Goal: Check status: Check status

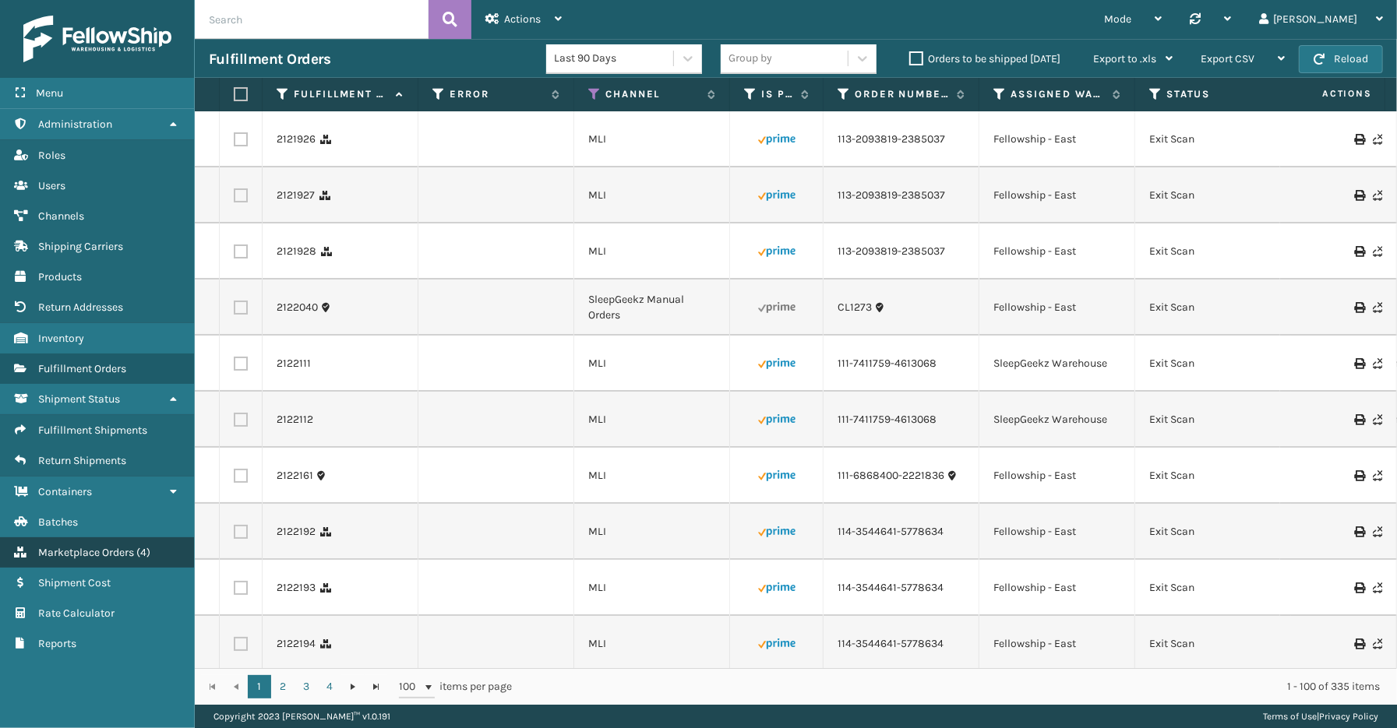
click at [88, 546] on span "Marketplace Orders" at bounding box center [86, 552] width 96 height 13
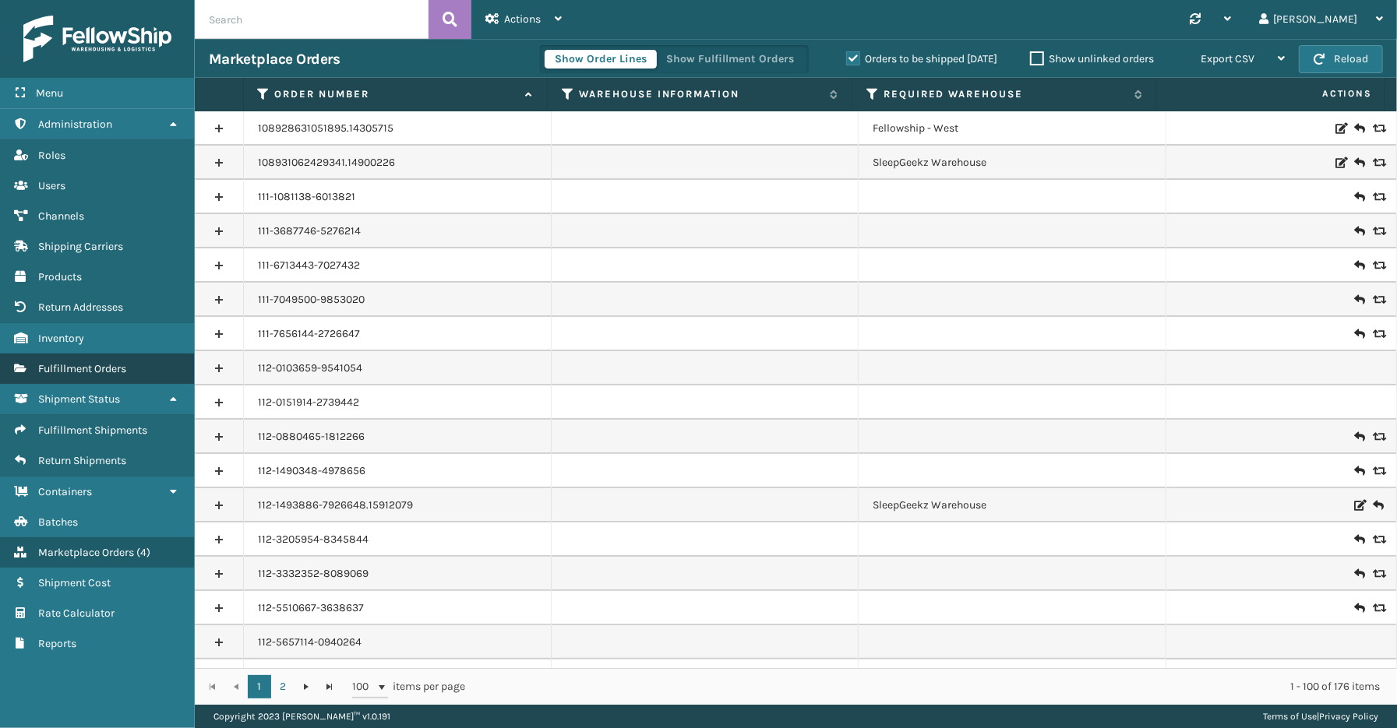
click at [79, 362] on span "Fulfillment Orders" at bounding box center [82, 368] width 88 height 13
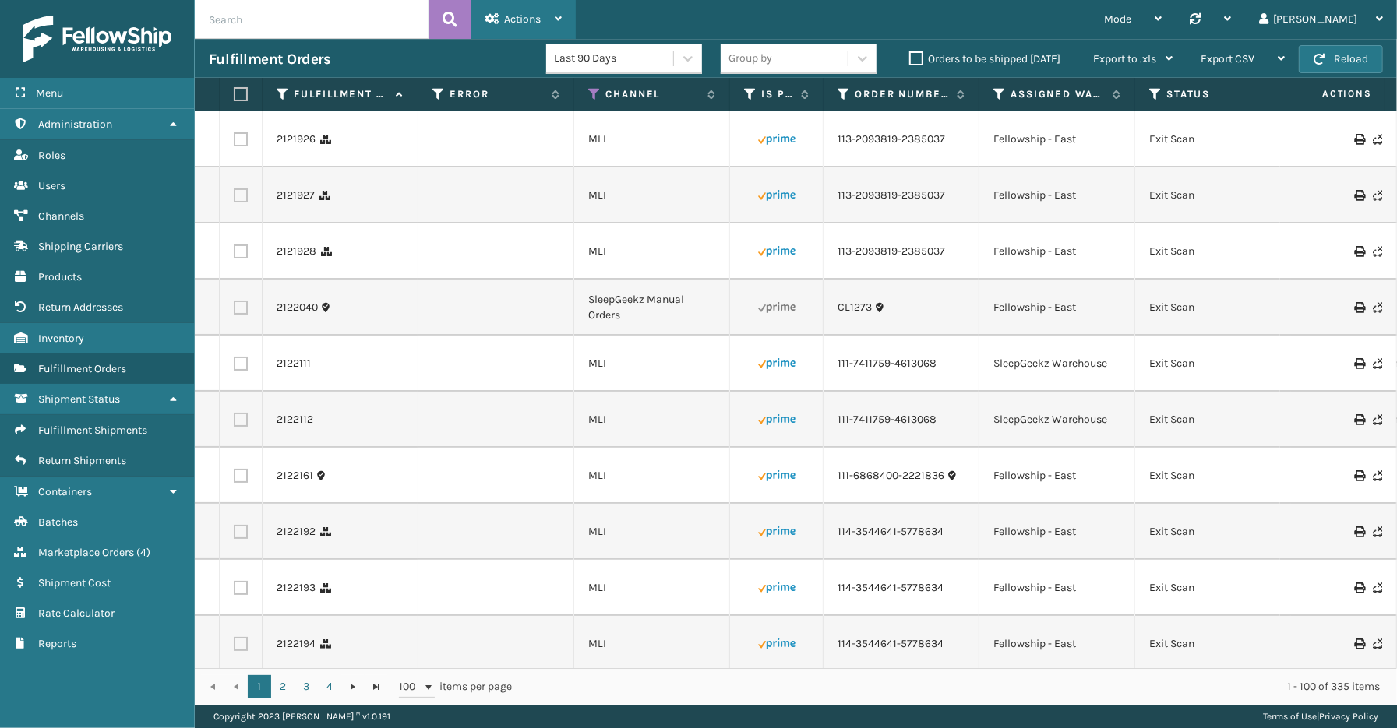
click at [541, 20] on div "Actions" at bounding box center [523, 19] width 76 height 39
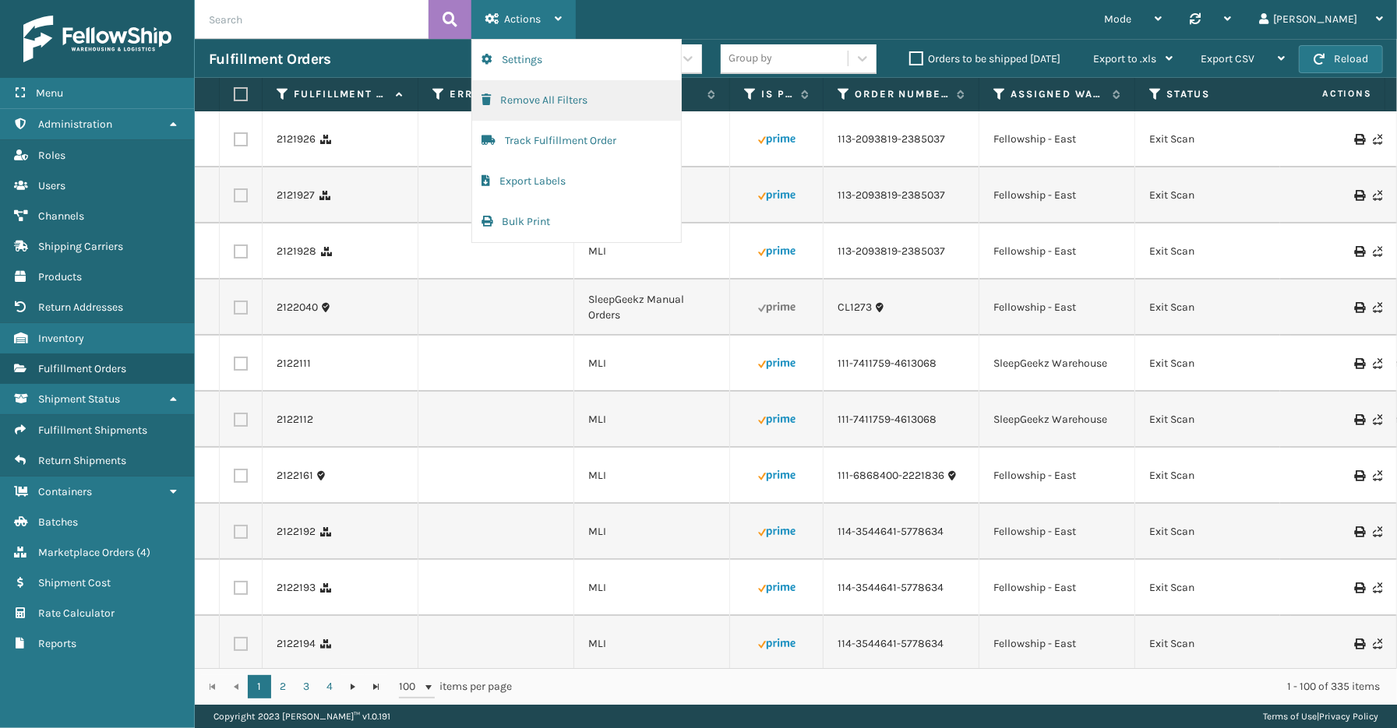
click at [534, 100] on button "Remove All Filters" at bounding box center [576, 100] width 209 height 41
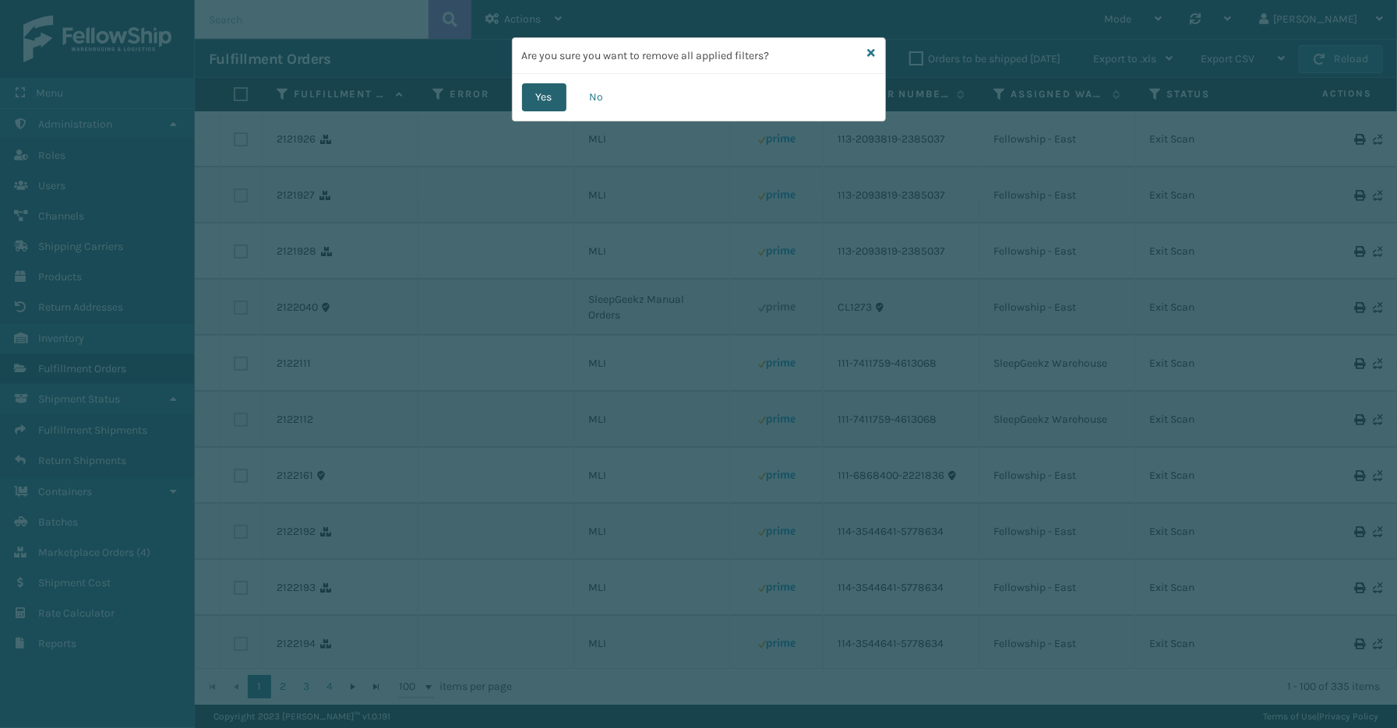
click at [559, 99] on button "Yes" at bounding box center [544, 97] width 44 height 28
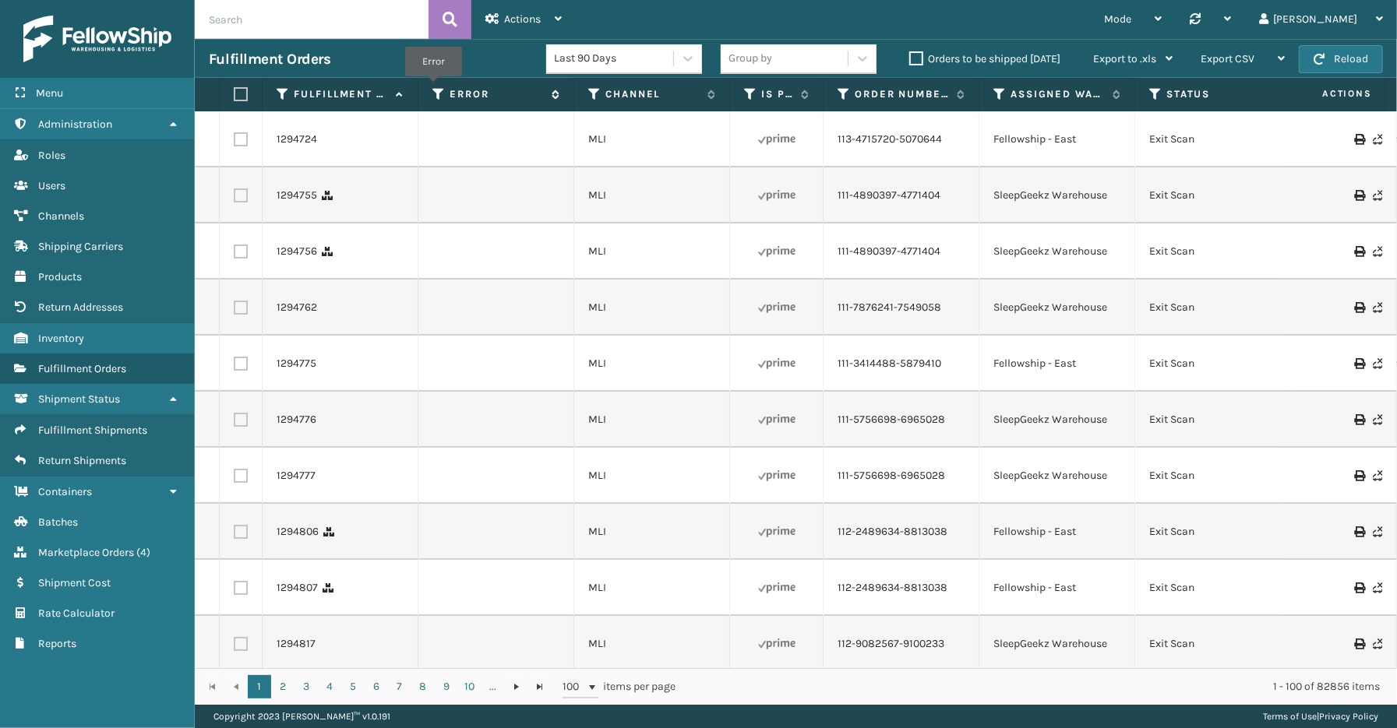
click at [433, 87] on icon at bounding box center [438, 94] width 12 height 14
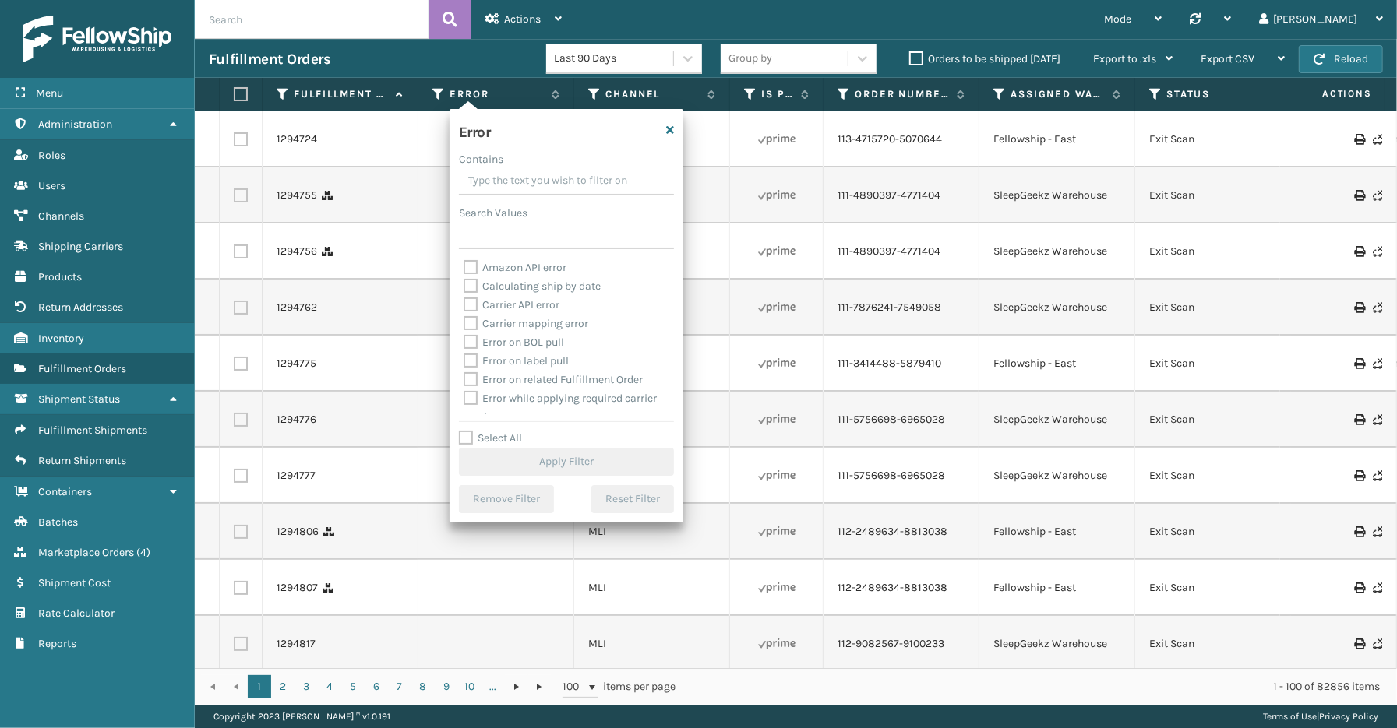
click at [505, 439] on label "Select All" at bounding box center [490, 438] width 63 height 13
click at [505, 431] on input "Select All" at bounding box center [576, 430] width 234 height 2
checkbox input "true"
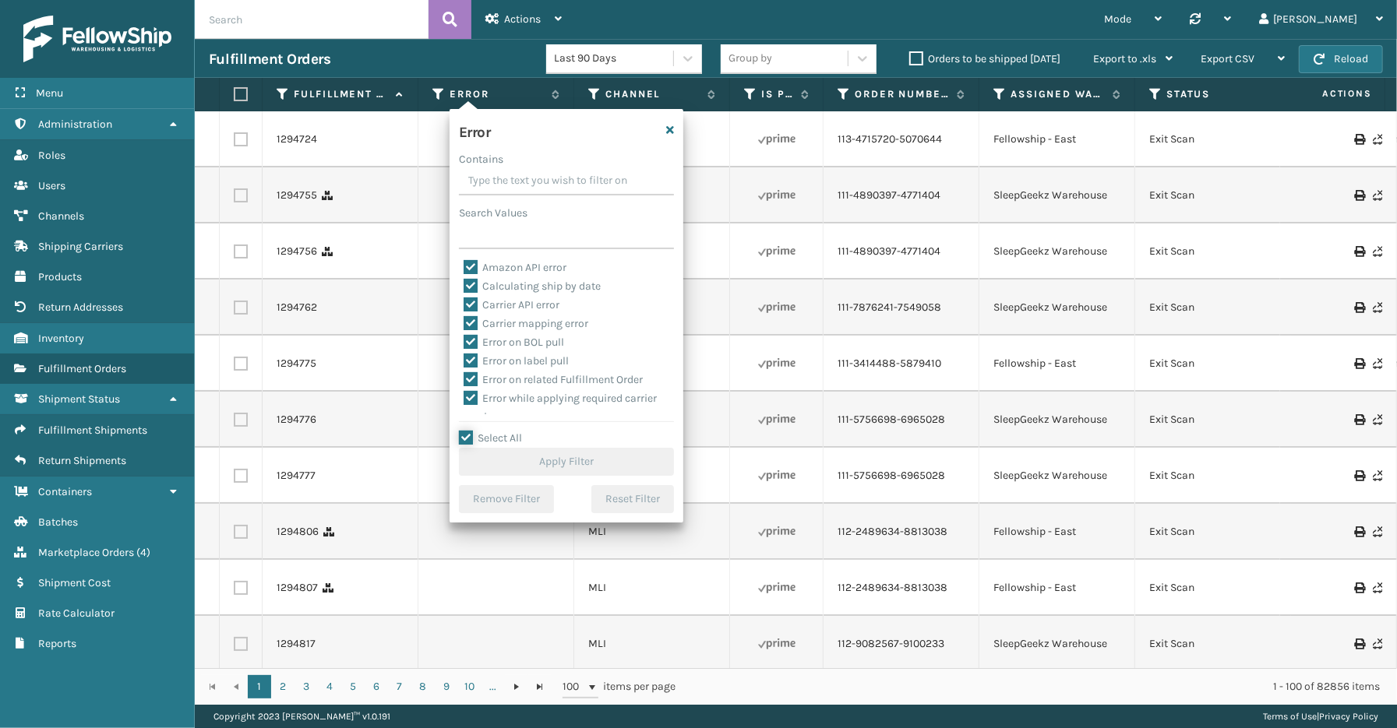
checkbox input "true"
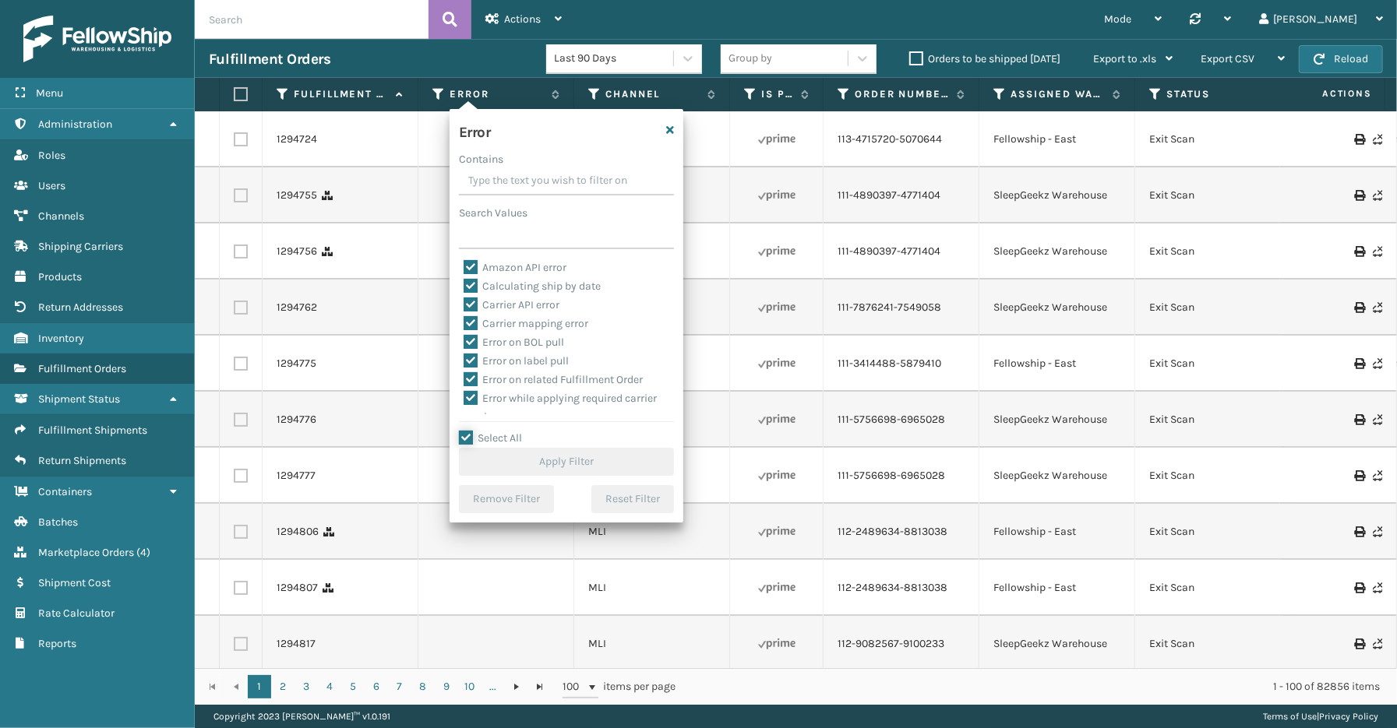
checkbox input "true"
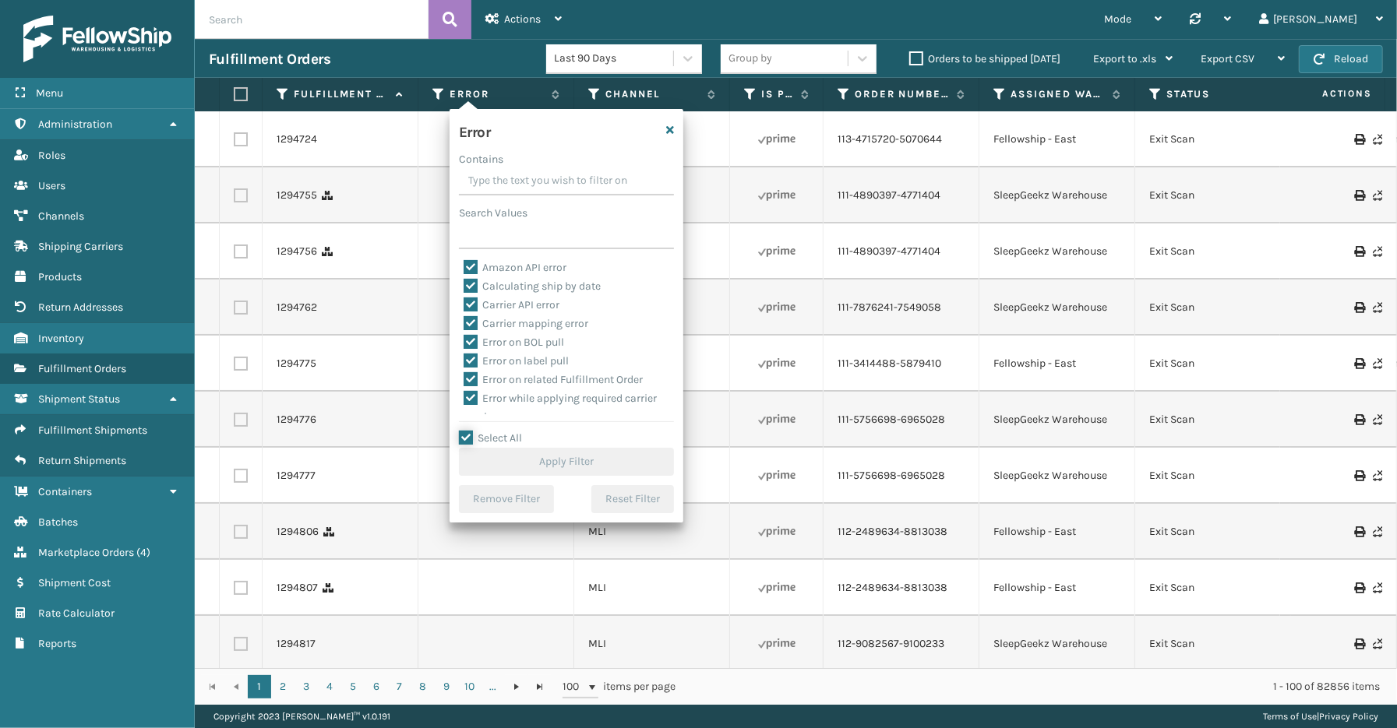
checkbox input "true"
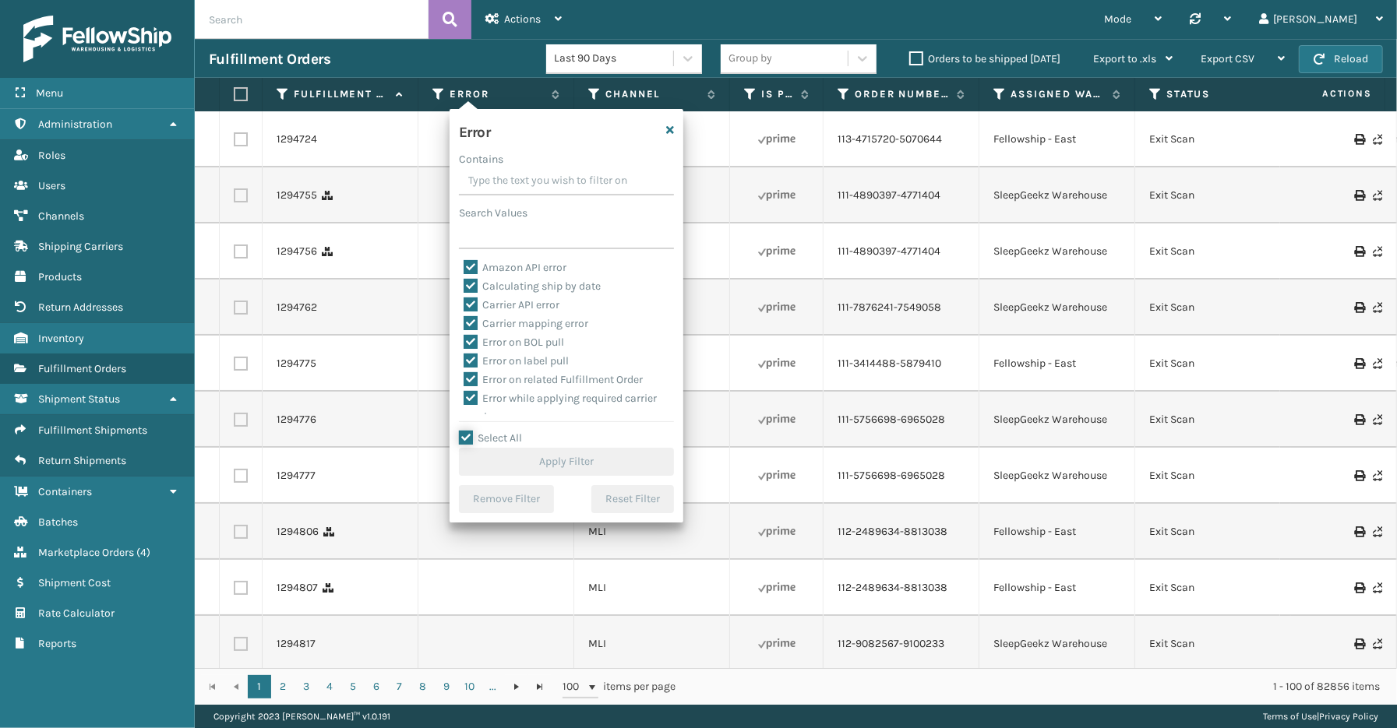
checkbox input "true"
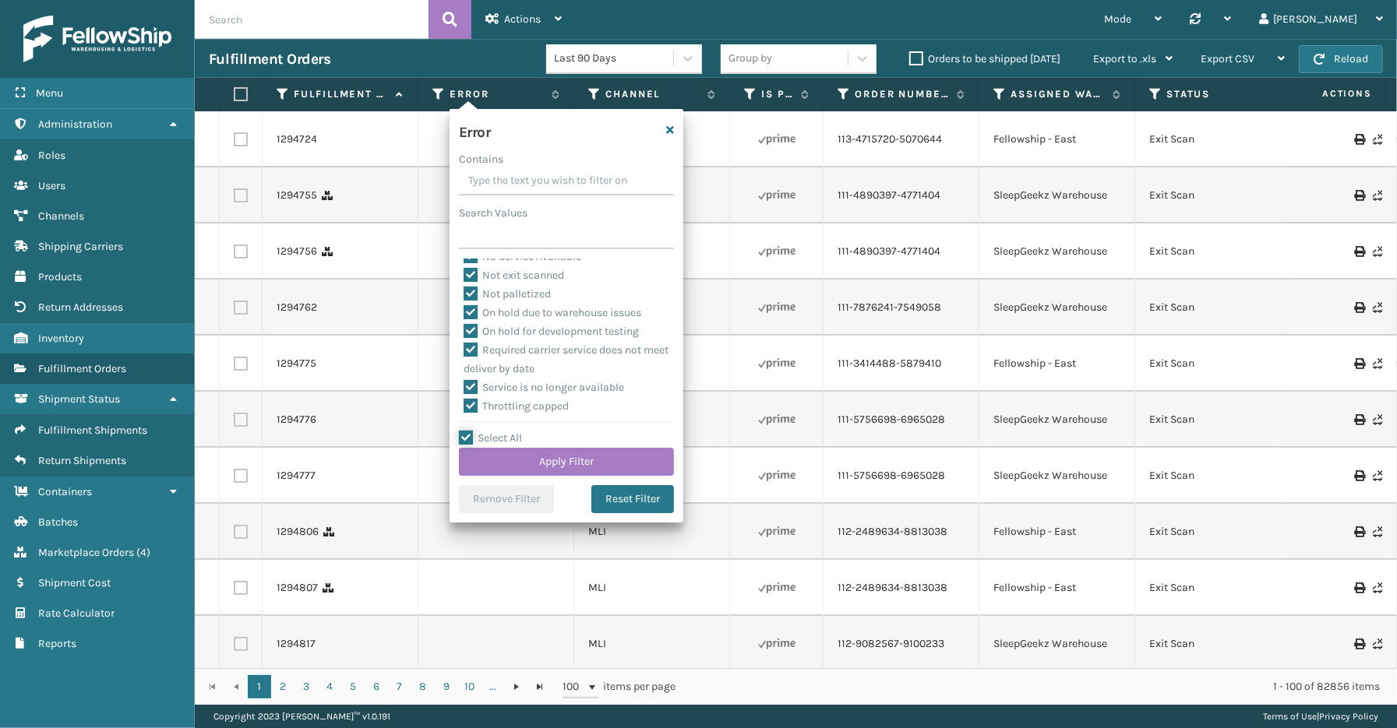
scroll to position [348, 0]
click at [509, 400] on label "To be cancelled" at bounding box center [510, 405] width 93 height 13
click at [464, 400] on input "To be cancelled" at bounding box center [464, 402] width 1 height 10
checkbox input "false"
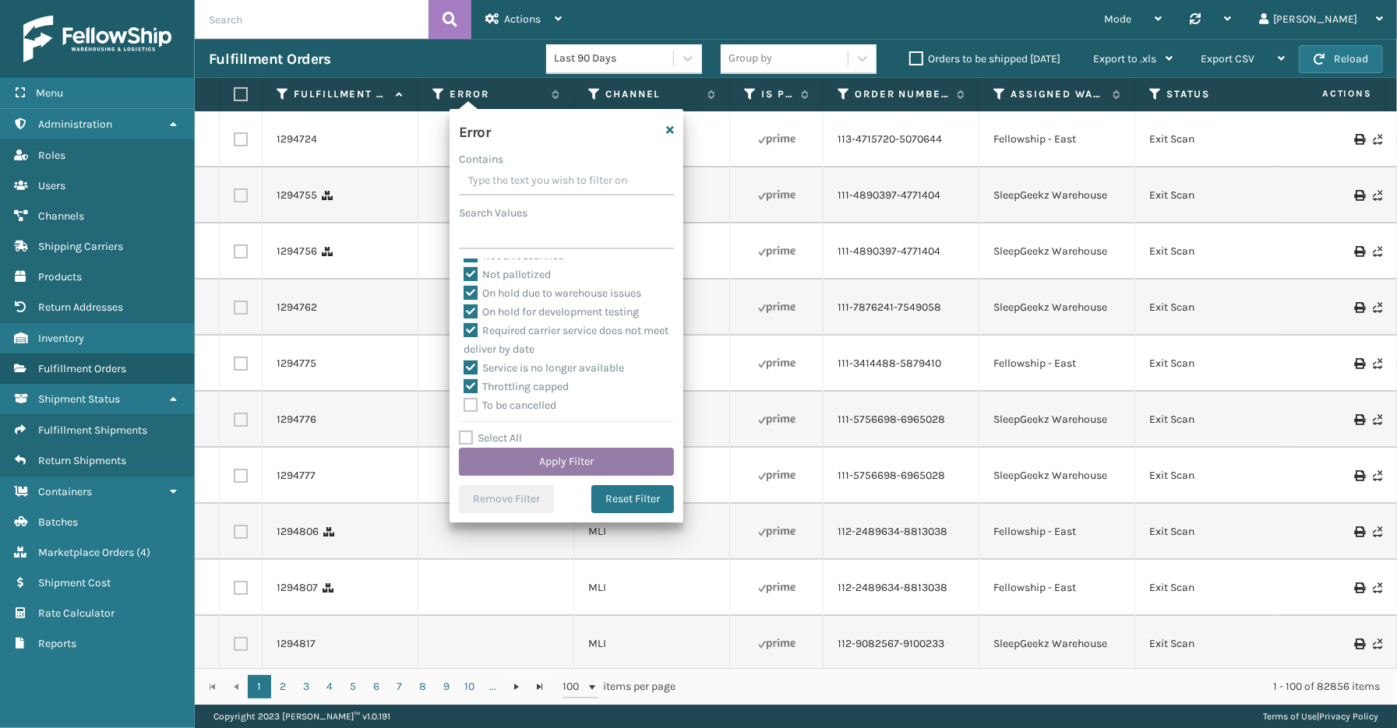
click at [545, 470] on button "Apply Filter" at bounding box center [566, 462] width 215 height 28
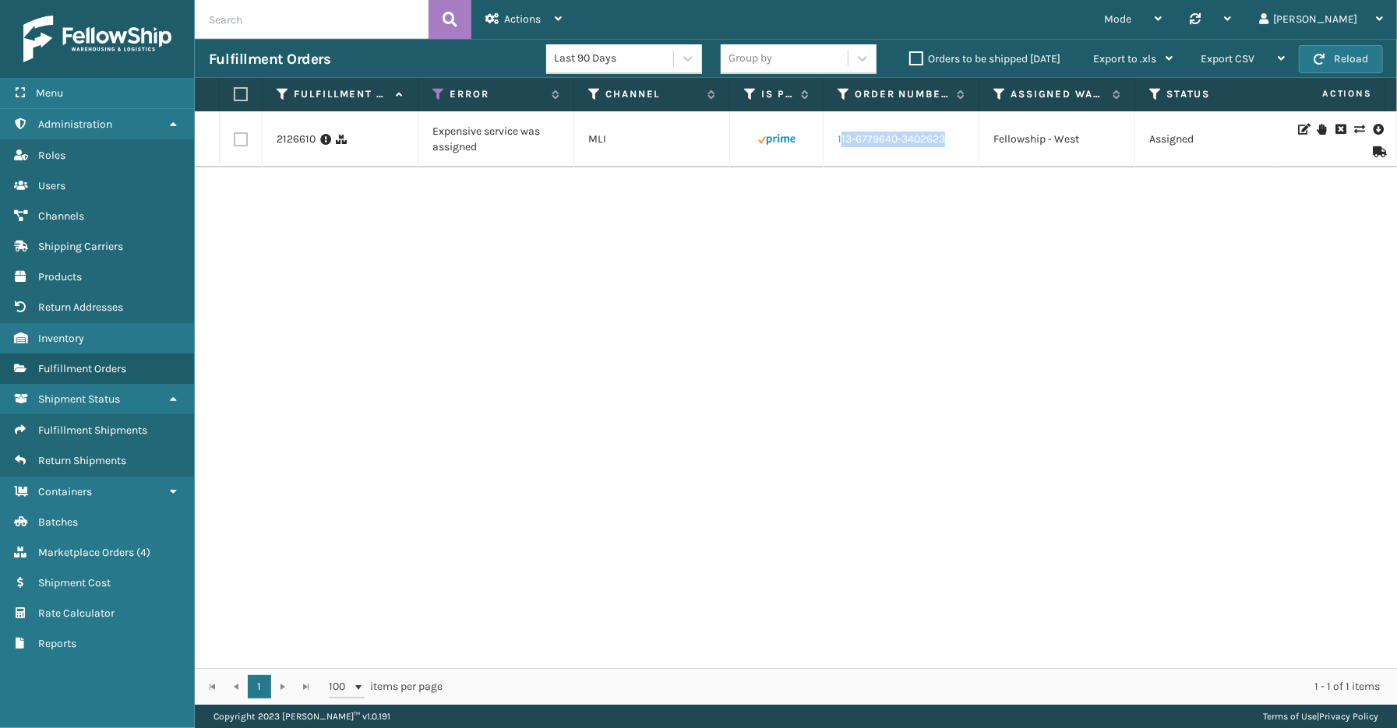
drag, startPoint x: 946, startPoint y: 148, endPoint x: 839, endPoint y: 145, distance: 106.8
click at [839, 145] on td "113-6779640-3402623" at bounding box center [901, 139] width 156 height 56
click at [915, 292] on div "2126610 Expensive service was assigned MLI 113-6779640-3402623 Fellowship - Wes…" at bounding box center [796, 389] width 1202 height 557
click at [292, 135] on link "2126610" at bounding box center [296, 140] width 39 height 16
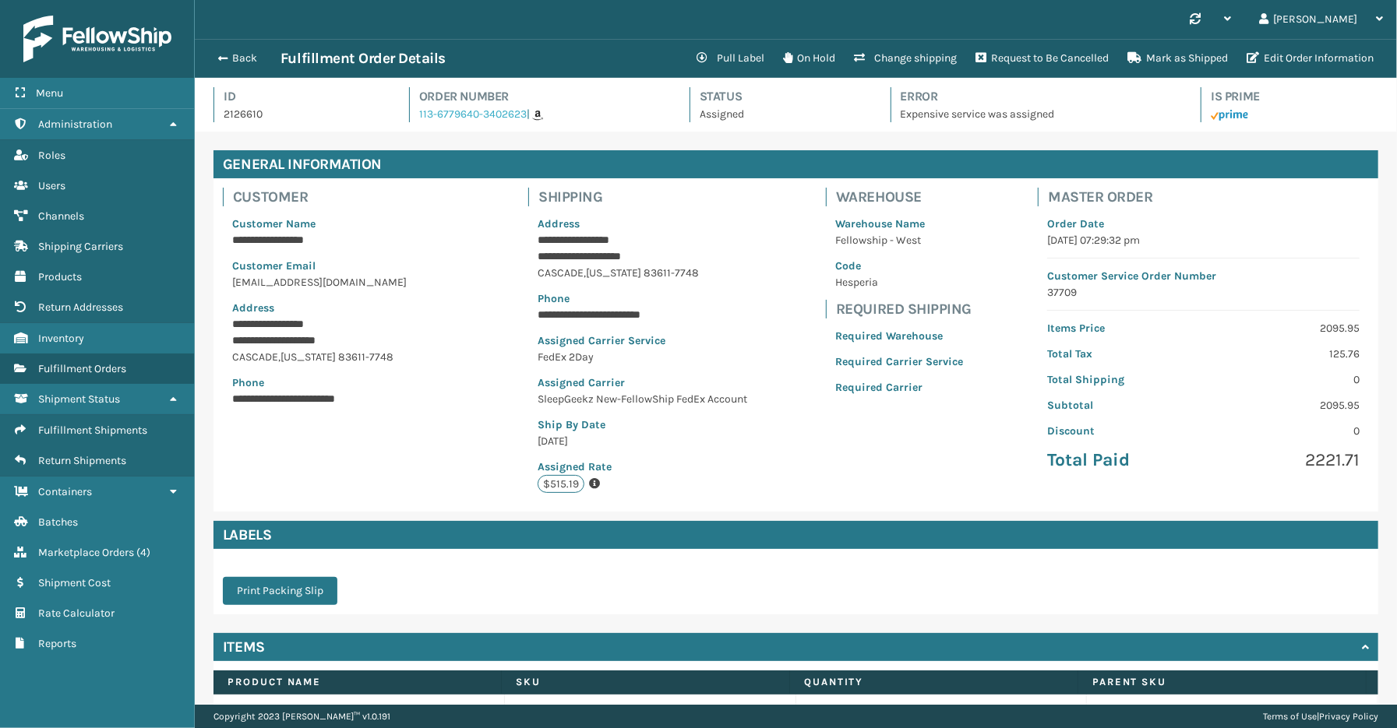
click at [454, 113] on link "113-6779640-3402623" at bounding box center [473, 114] width 108 height 13
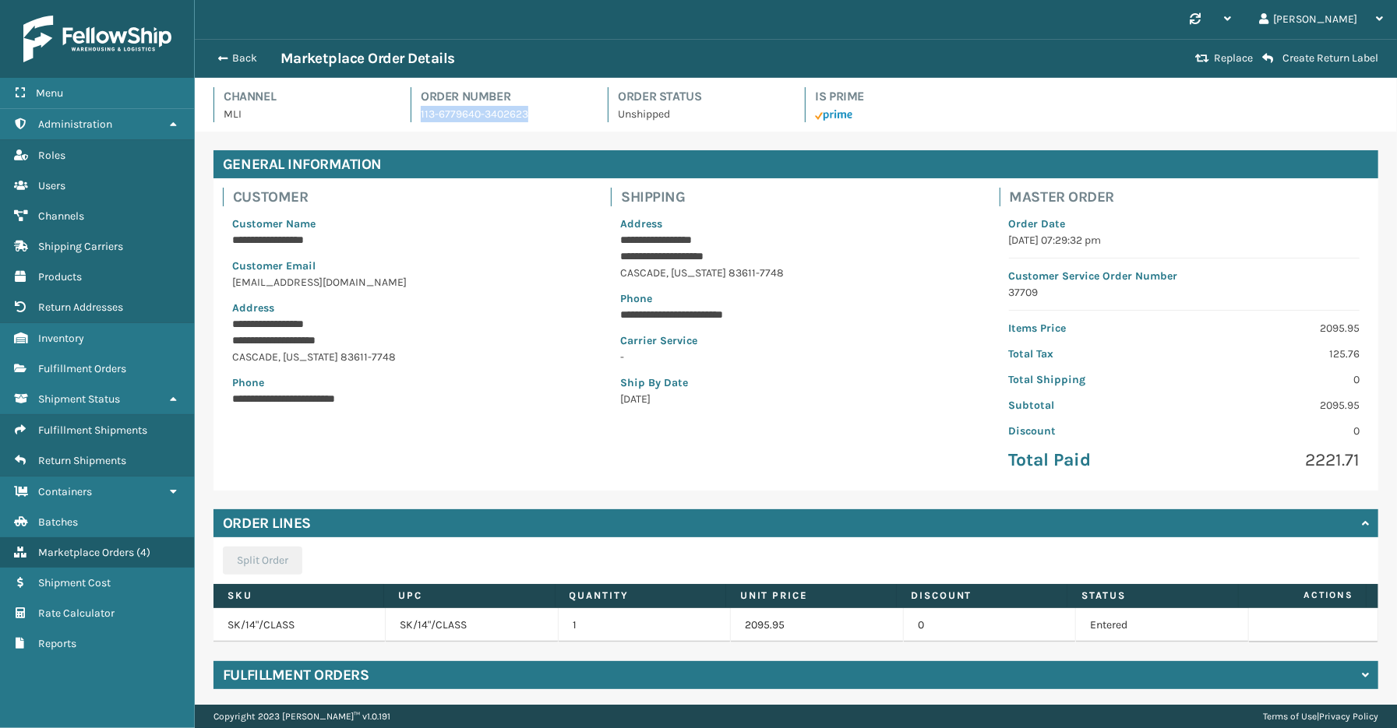
drag, startPoint x: 525, startPoint y: 114, endPoint x: 418, endPoint y: 111, distance: 107.5
click at [421, 111] on p "113-6779640-3402623" at bounding box center [505, 114] width 168 height 16
copy p "113-6779640-3402623"
click at [257, 63] on button "Back" at bounding box center [245, 58] width 72 height 14
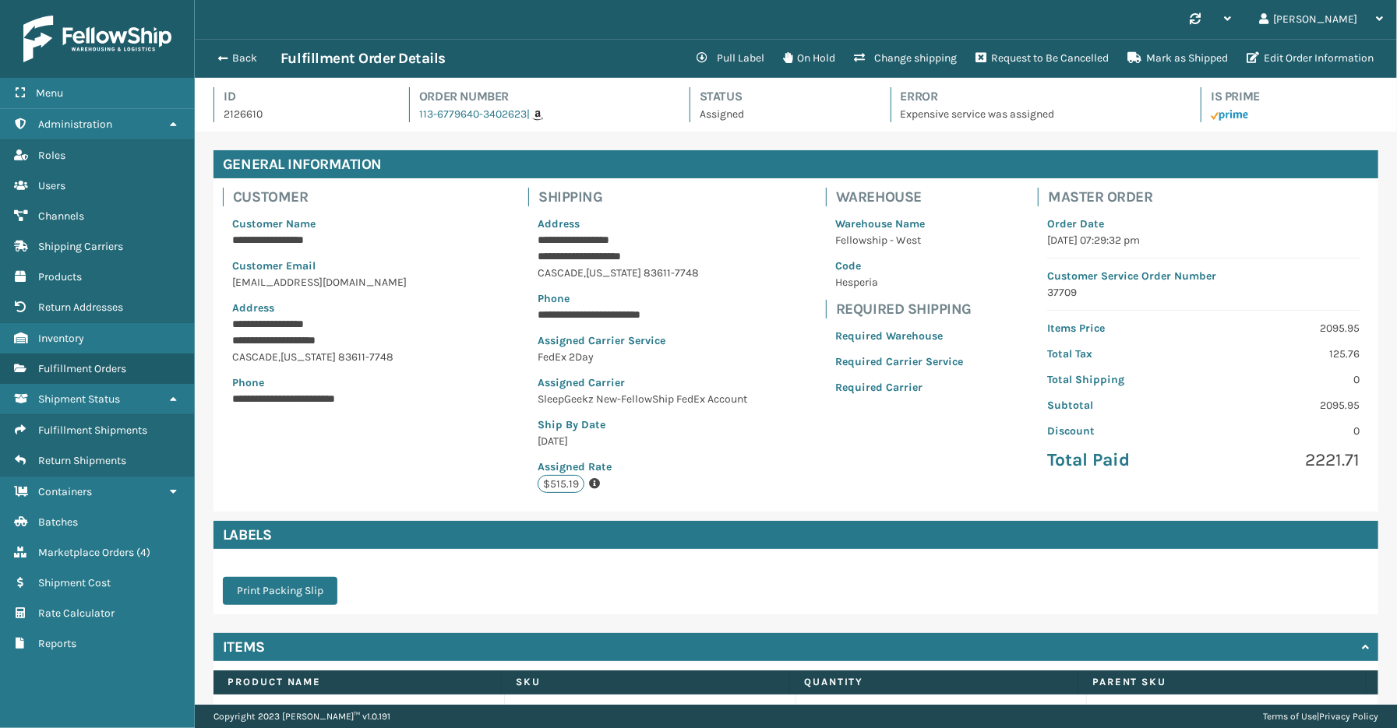
scroll to position [37, 1202]
click at [219, 55] on span "button" at bounding box center [220, 58] width 9 height 11
